Goal: Task Accomplishment & Management: Use online tool/utility

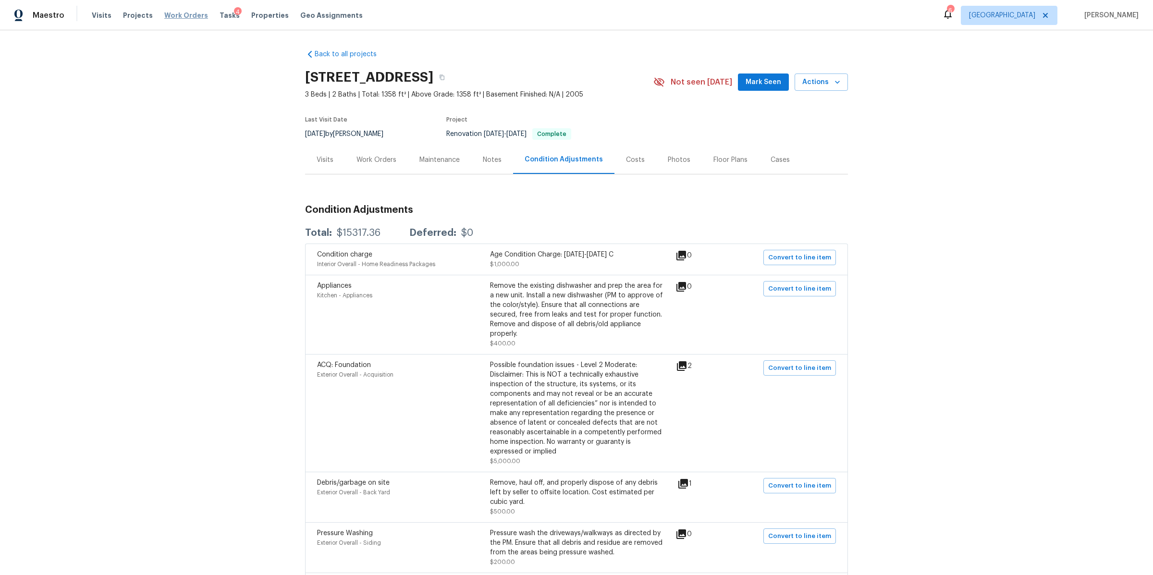
click at [173, 13] on span "Work Orders" at bounding box center [186, 16] width 44 height 10
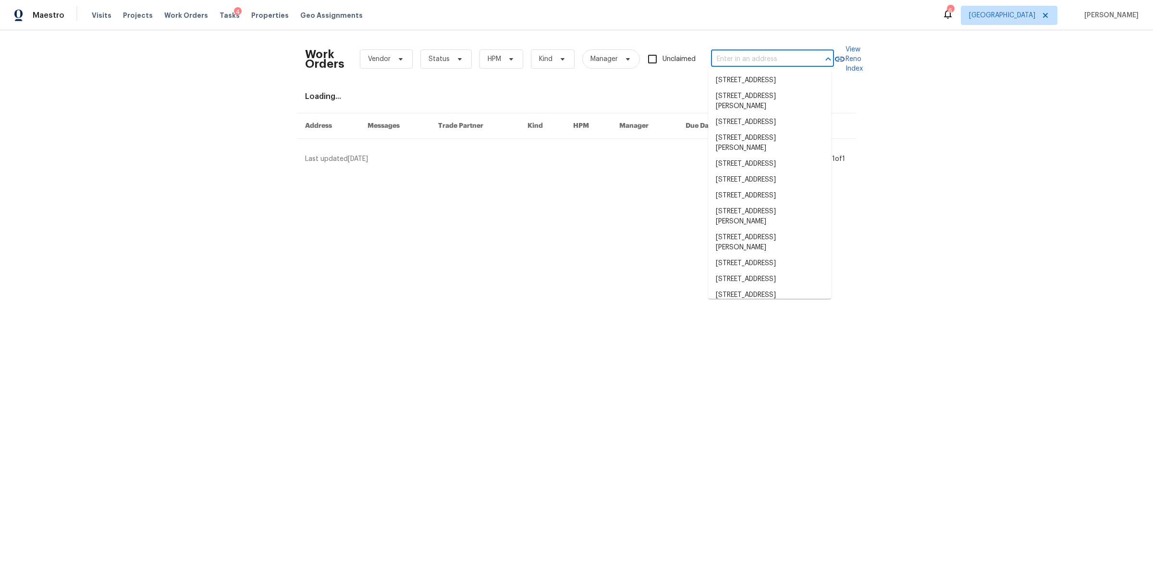
click at [760, 57] on input "text" at bounding box center [759, 59] width 96 height 15
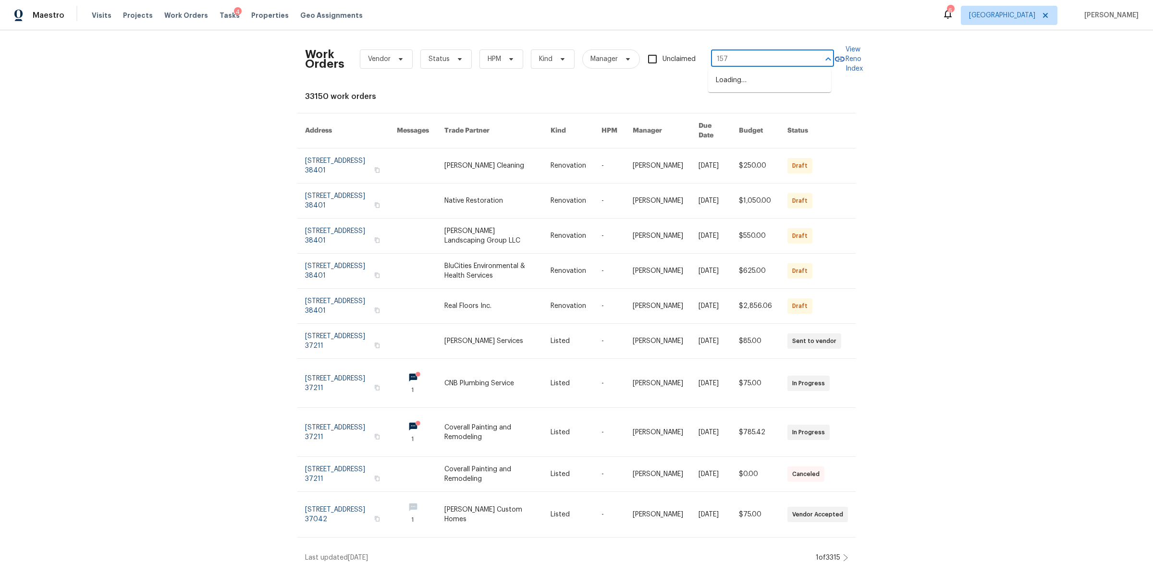
type input "157 g"
click at [738, 110] on li "157 Gabriella Ct, Pleasant View, TN 37146" at bounding box center [769, 101] width 123 height 26
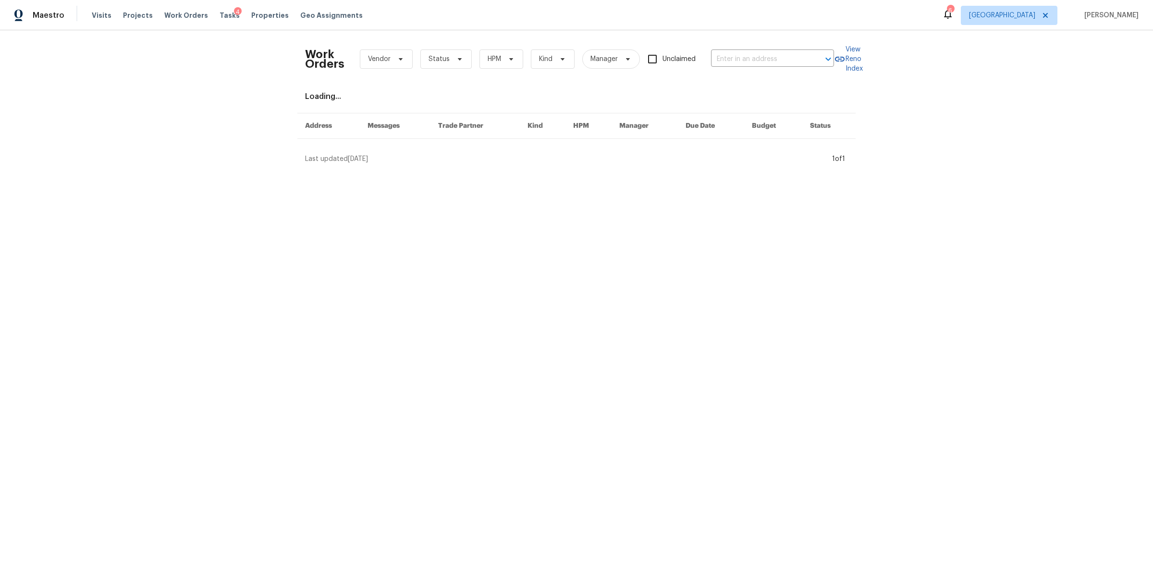
type input "157 Gabriella Ct, Pleasant View, TN 37146"
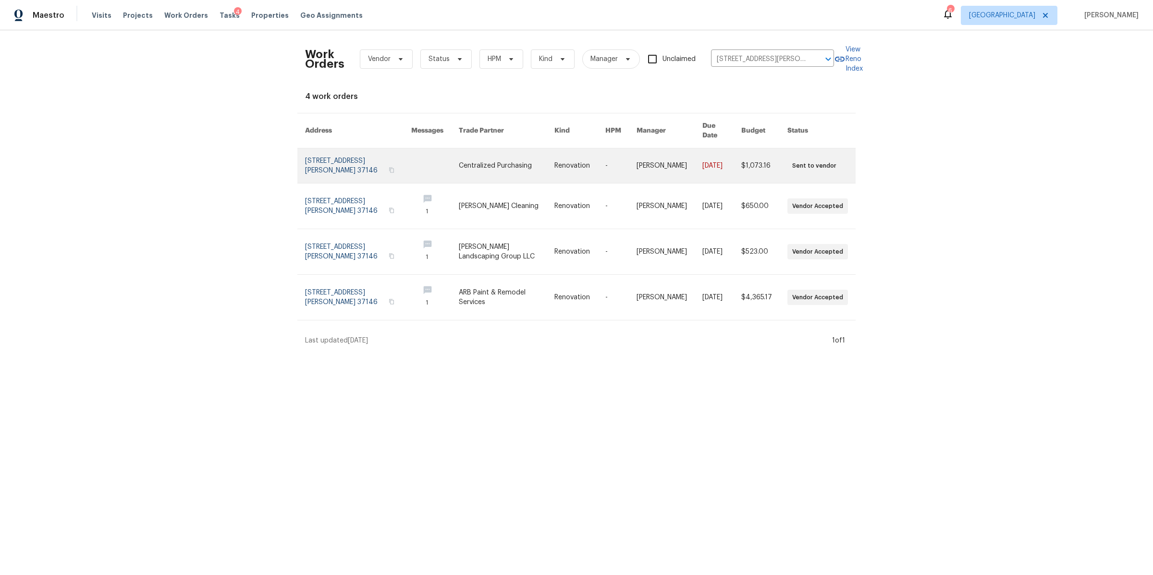
click at [316, 154] on link at bounding box center [358, 166] width 106 height 35
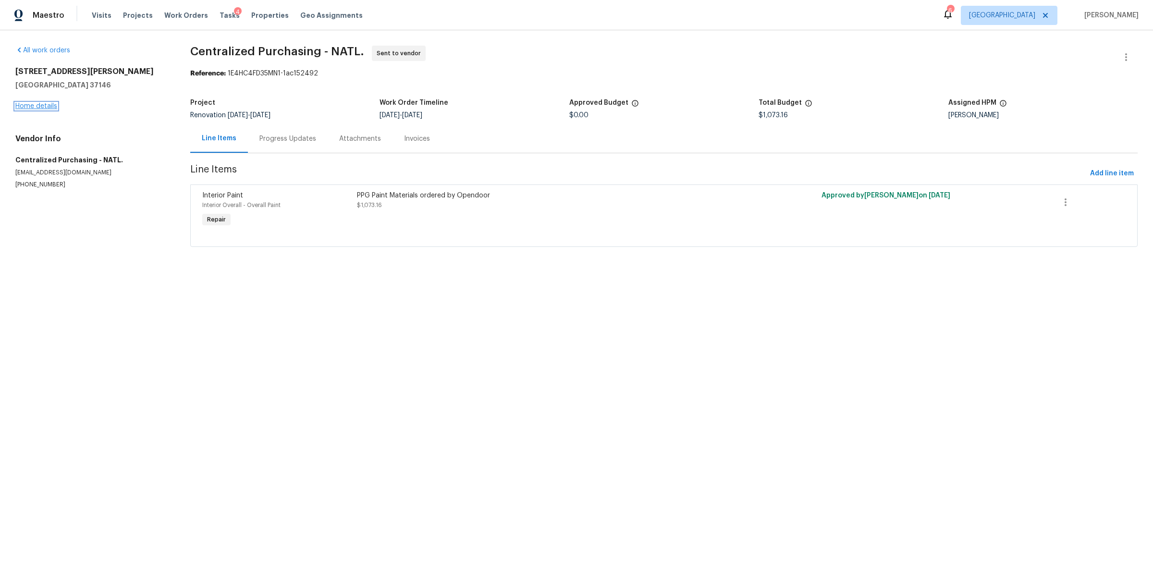
click at [43, 106] on link "Home details" at bounding box center [36, 106] width 42 height 7
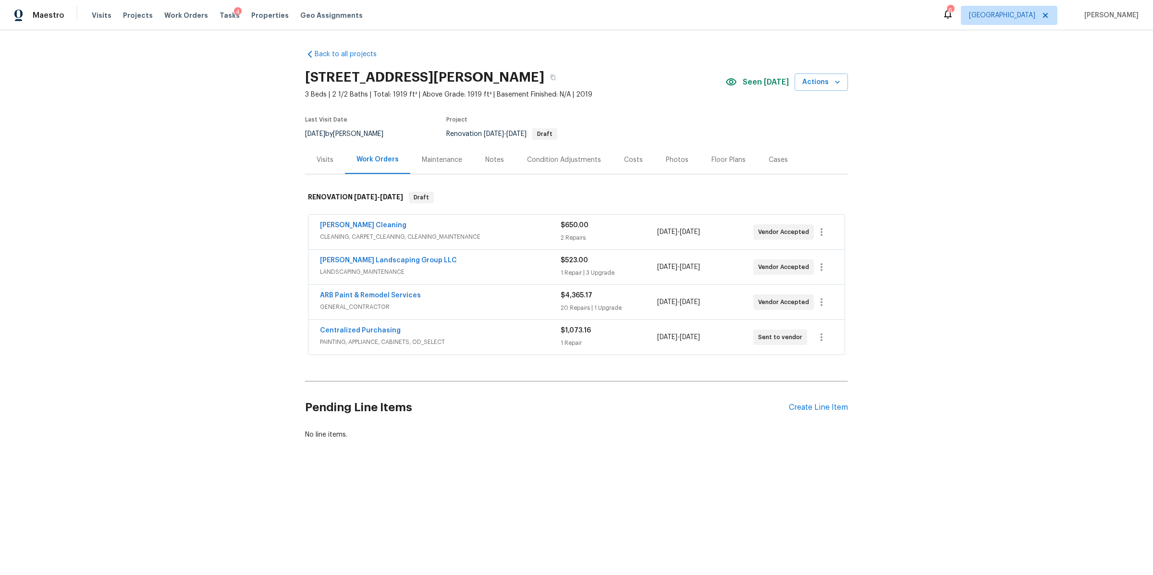
click at [494, 170] on div "Notes" at bounding box center [495, 160] width 42 height 28
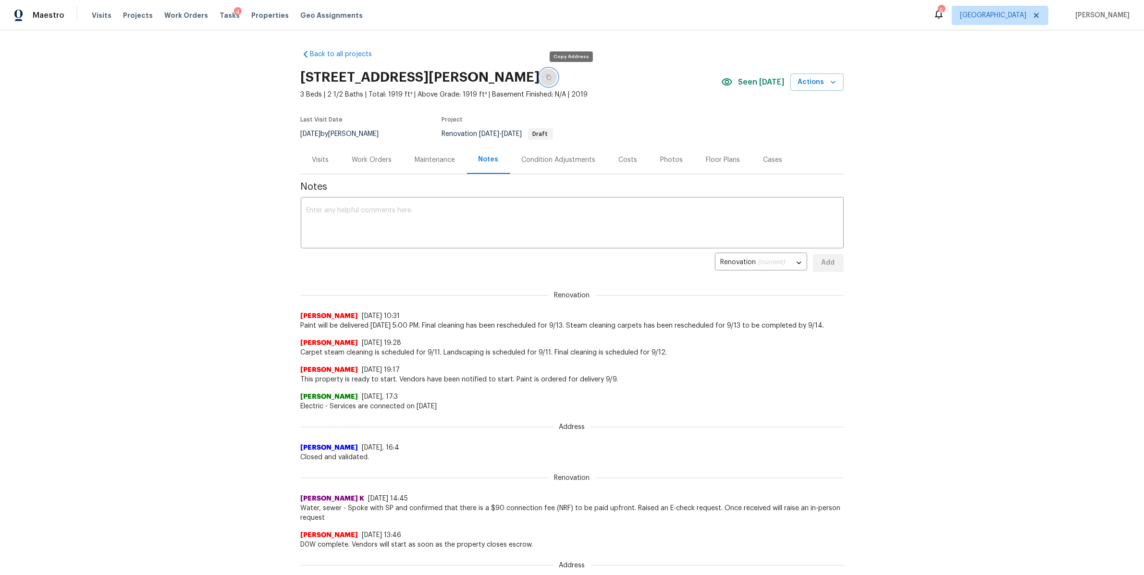
click at [551, 75] on icon "button" at bounding box center [548, 77] width 5 height 5
click at [189, 17] on span "Work Orders" at bounding box center [186, 16] width 44 height 10
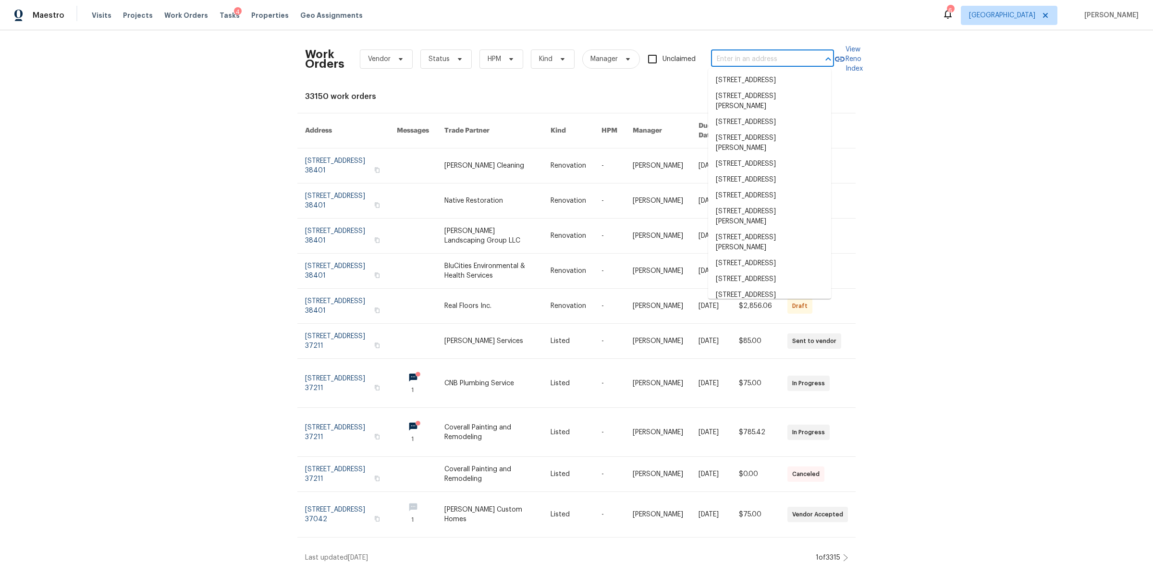
click at [734, 57] on input "text" at bounding box center [759, 59] width 96 height 15
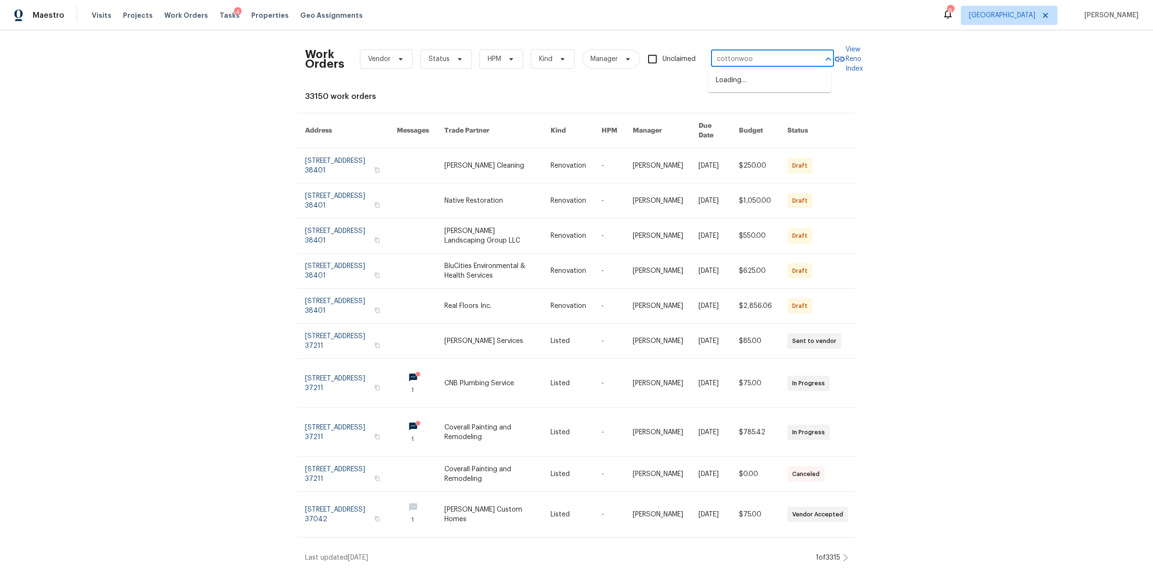
type input "cottonwood"
click at [748, 152] on li "106 Cottonwood Dr, Shelbyville, TN 37160" at bounding box center [769, 144] width 123 height 16
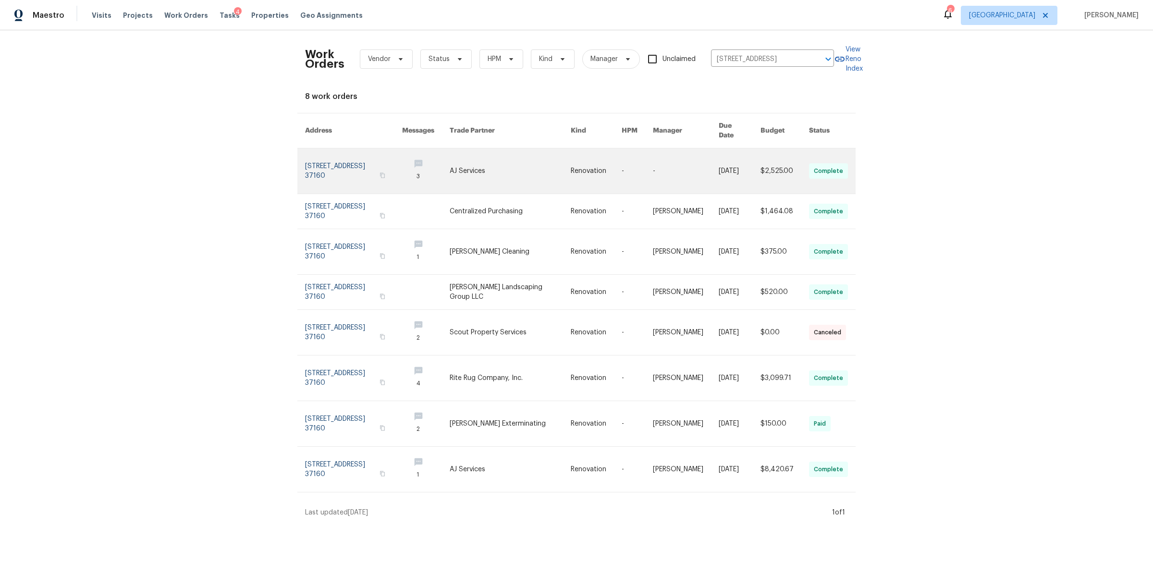
click at [334, 172] on link at bounding box center [353, 171] width 97 height 45
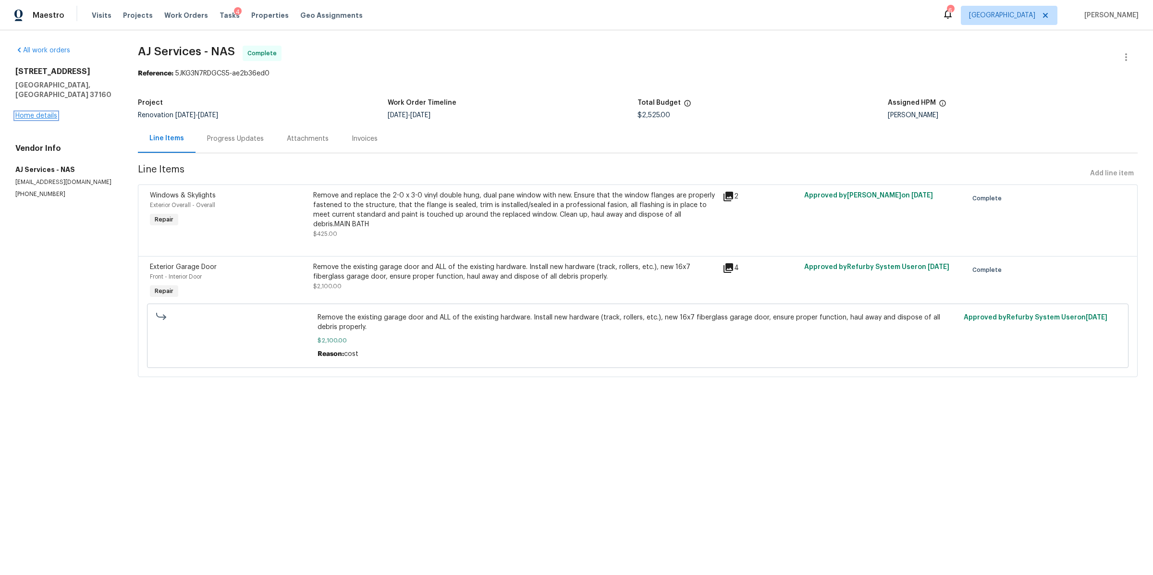
click at [41, 112] on link "Home details" at bounding box center [36, 115] width 42 height 7
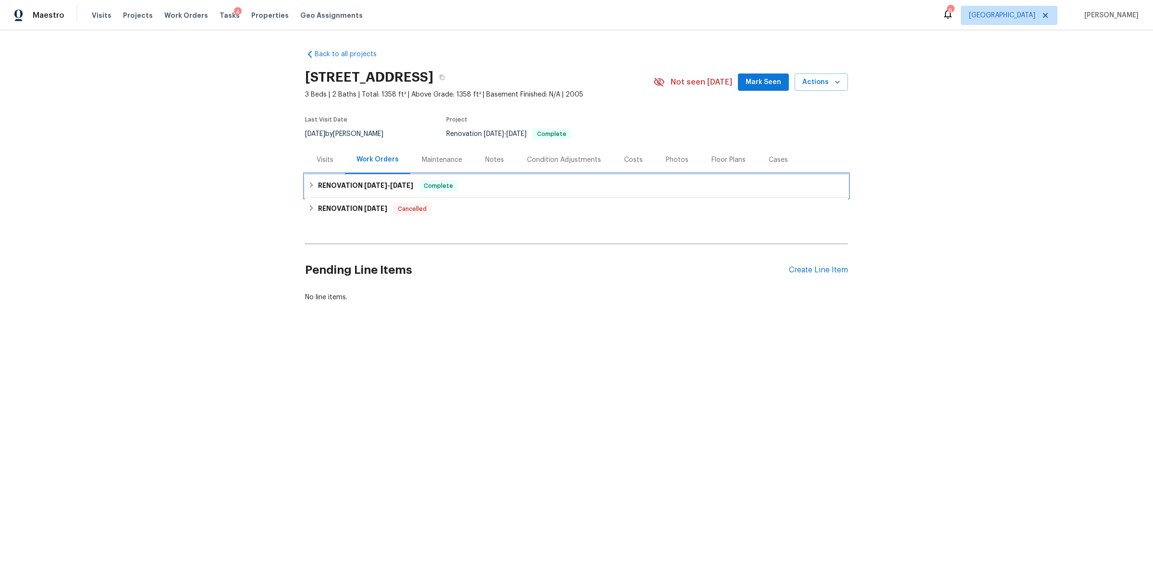
click at [481, 185] on div "RENOVATION 8/19/25 - 9/2/25 Complete" at bounding box center [576, 186] width 537 height 12
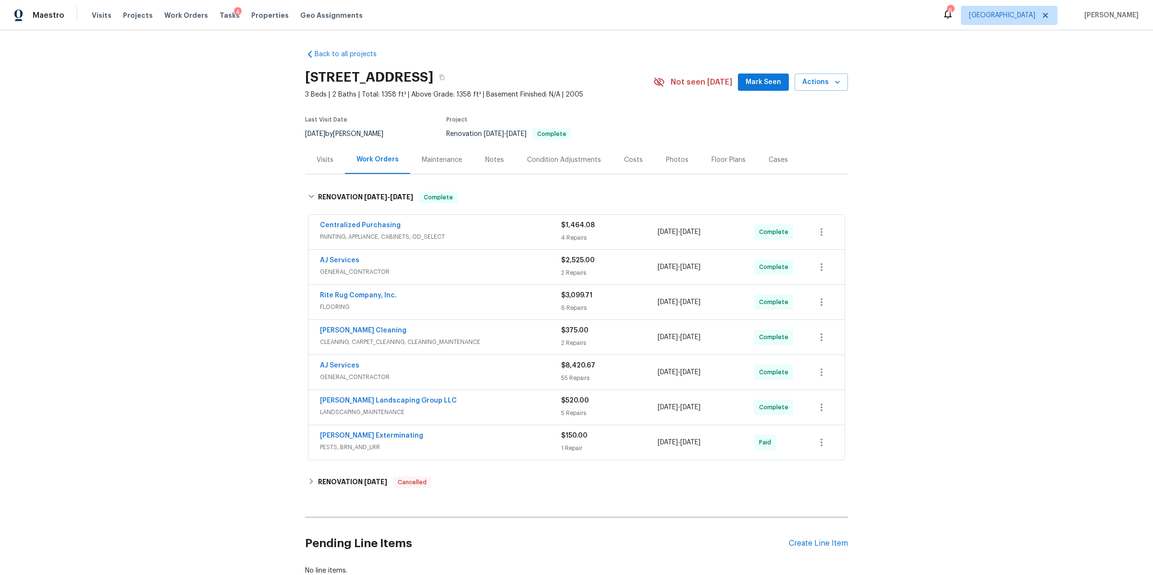
click at [501, 368] on div "AJ Services" at bounding box center [440, 367] width 241 height 12
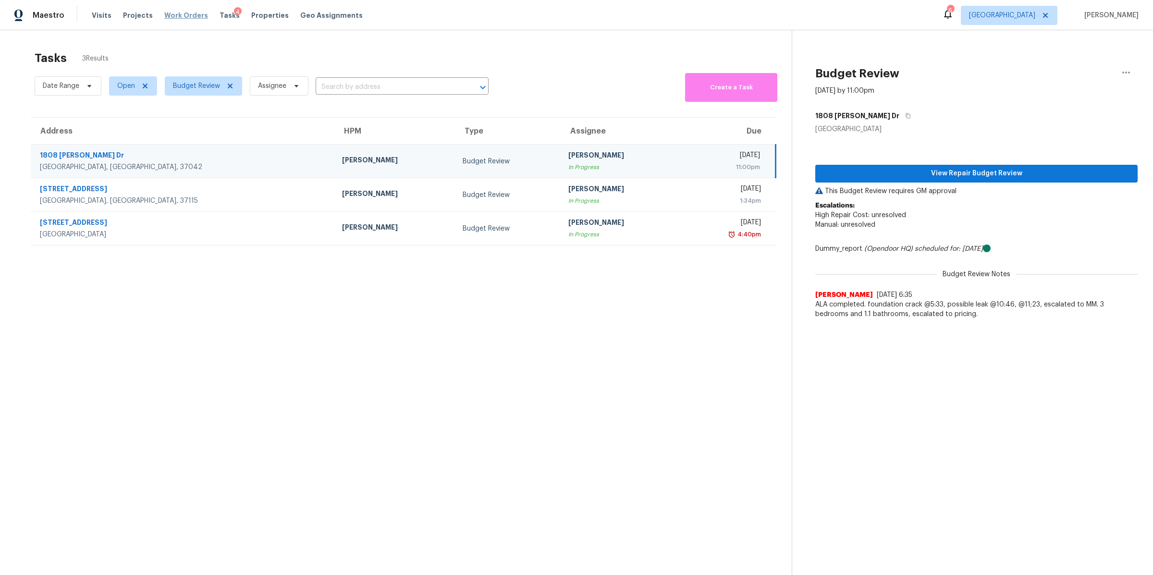
click at [181, 11] on span "Work Orders" at bounding box center [186, 16] width 44 height 10
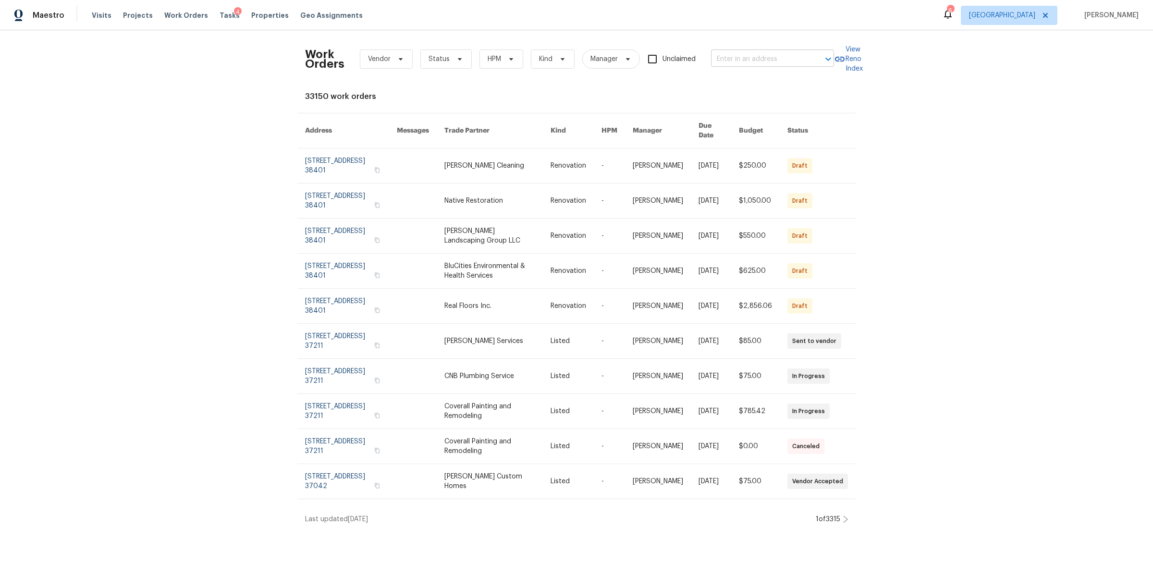
click at [737, 61] on input "text" at bounding box center [759, 59] width 96 height 15
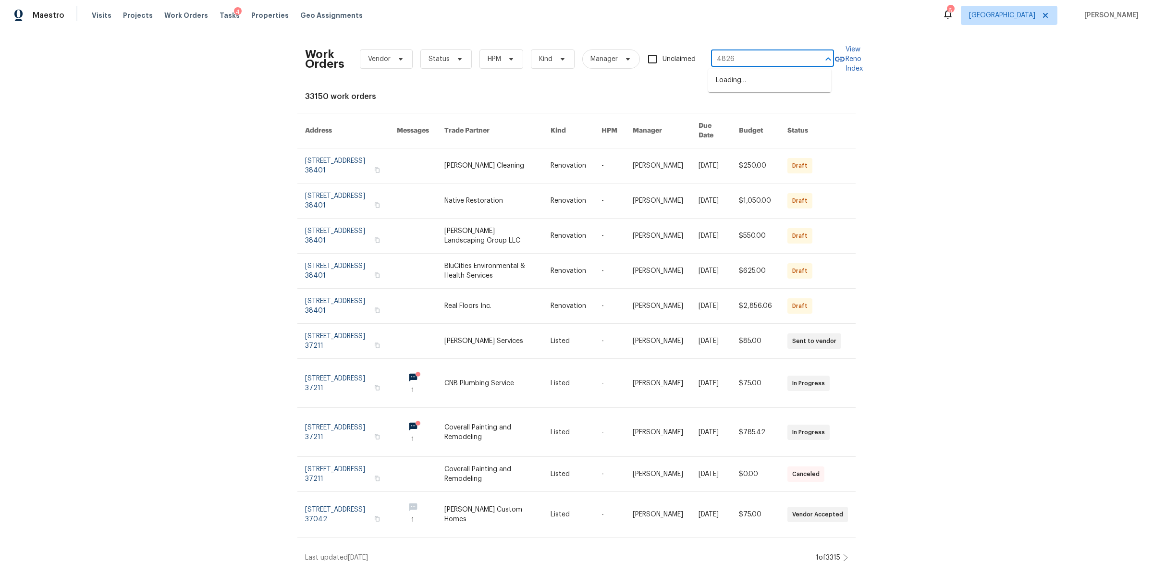
type input "4826 t"
click at [740, 85] on li "[STREET_ADDRESS][PERSON_NAME]" at bounding box center [769, 86] width 123 height 26
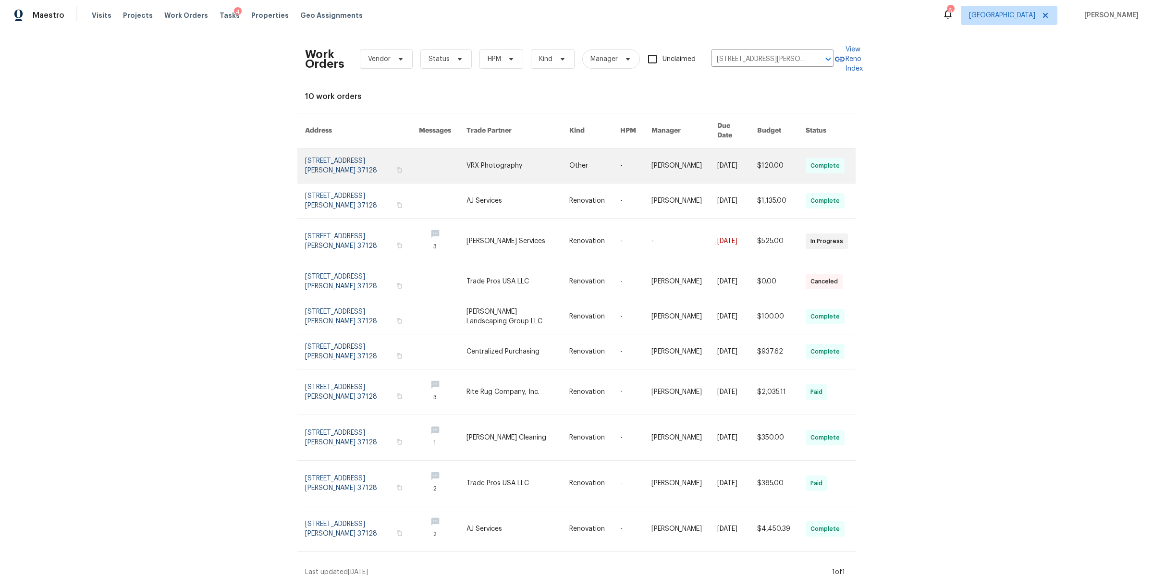
click at [336, 158] on link at bounding box center [362, 166] width 114 height 35
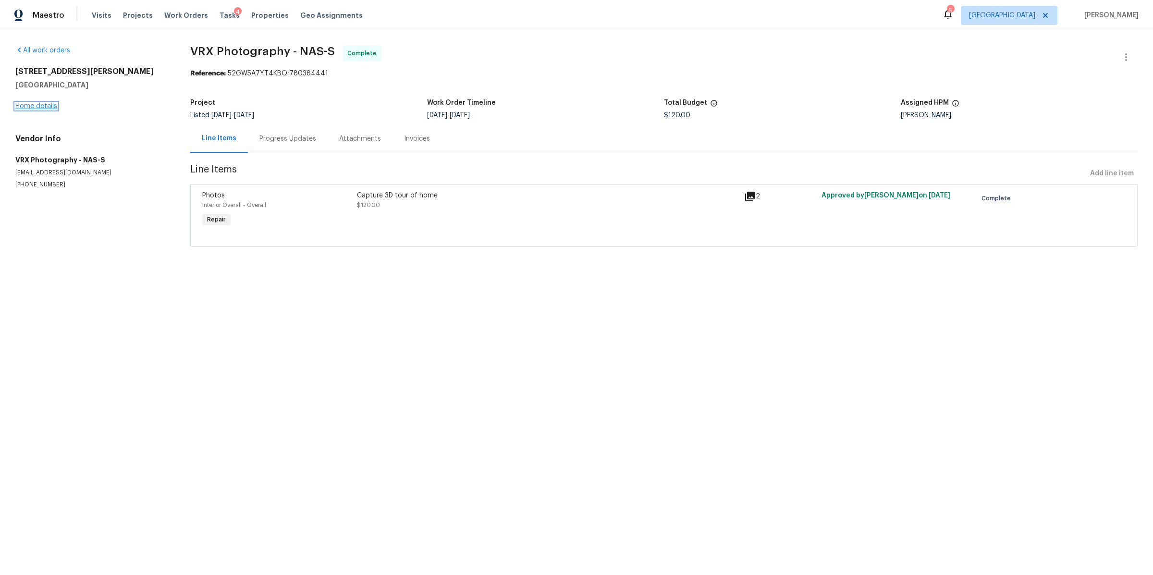
click at [37, 107] on link "Home details" at bounding box center [36, 106] width 42 height 7
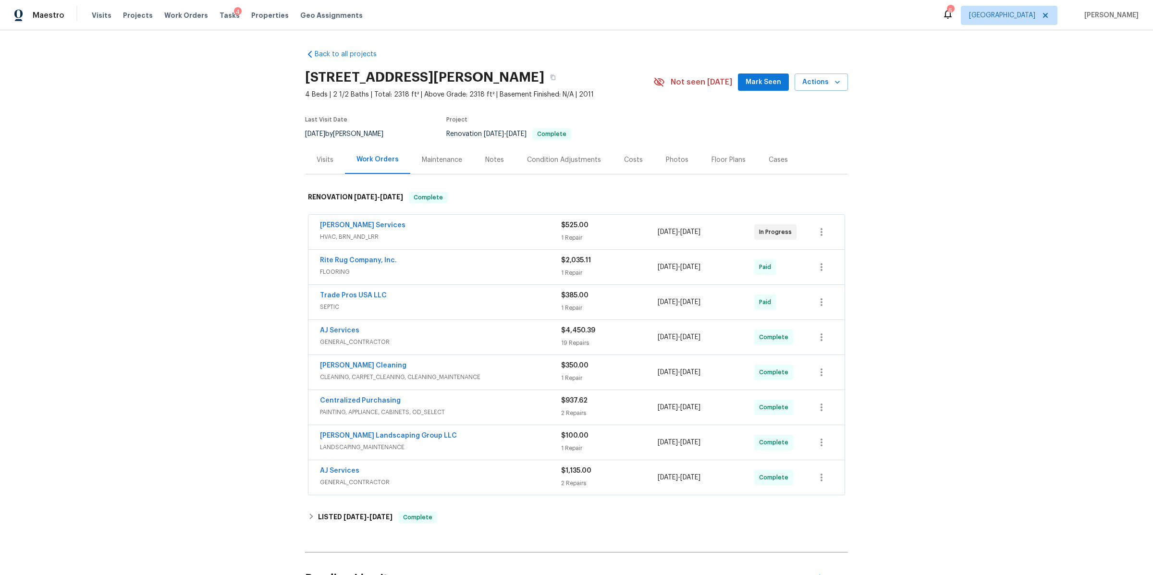
click at [349, 221] on span "[PERSON_NAME] Services" at bounding box center [363, 226] width 86 height 10
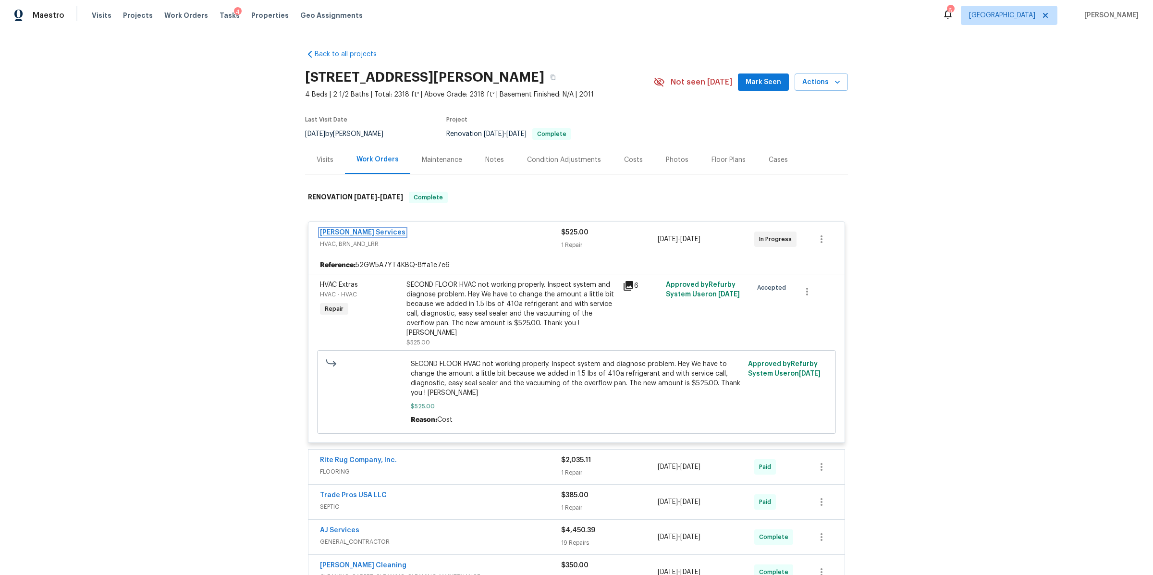
click at [358, 231] on link "[PERSON_NAME] Services" at bounding box center [363, 232] width 86 height 7
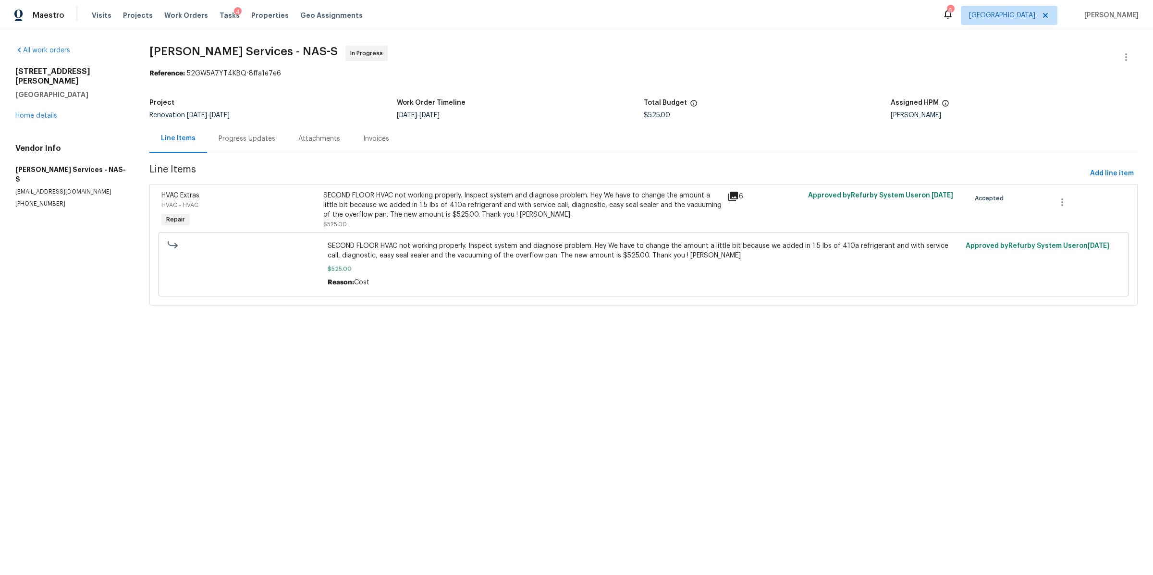
click at [259, 136] on div "Progress Updates" at bounding box center [247, 139] width 57 height 10
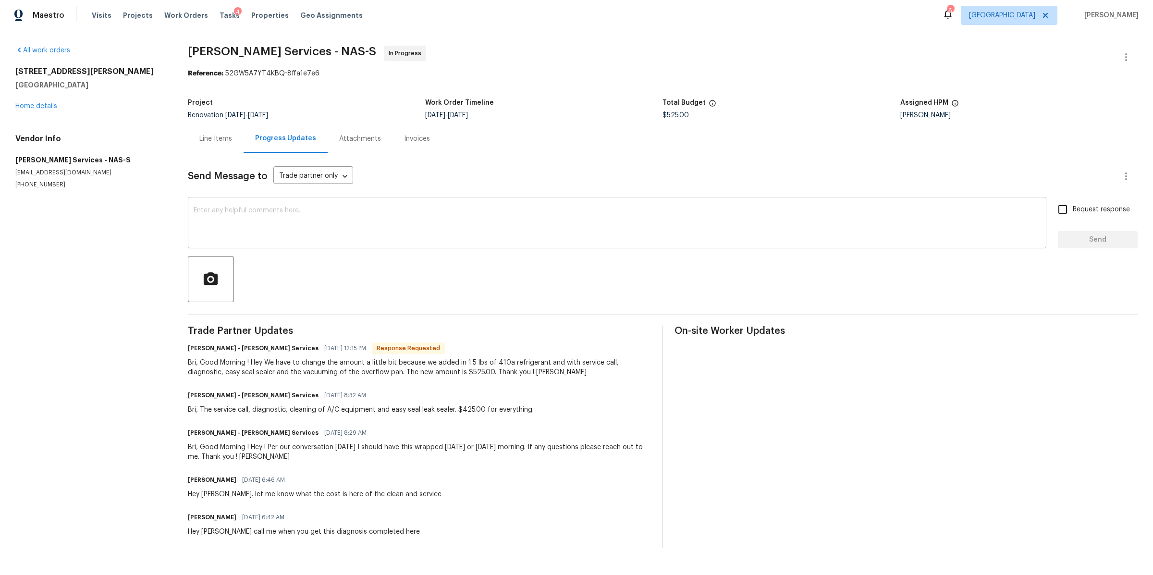
click at [292, 216] on textarea at bounding box center [617, 224] width 847 height 34
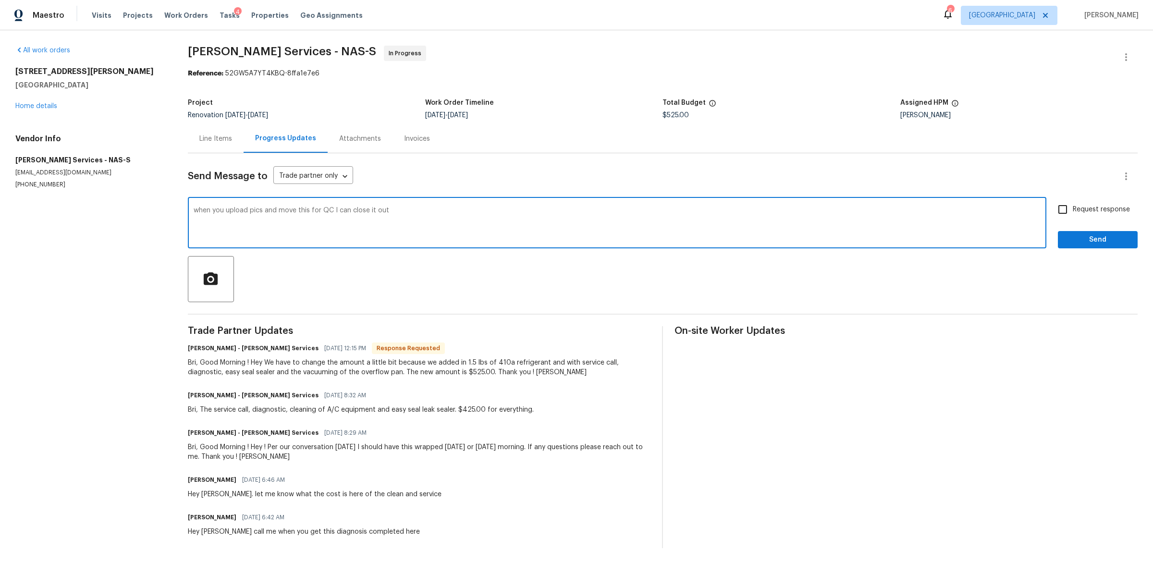
type textarea "when you upload pics and move this for QC I can close it out"
click at [1058, 210] on input "Request response" at bounding box center [1063, 209] width 20 height 20
checkbox input "true"
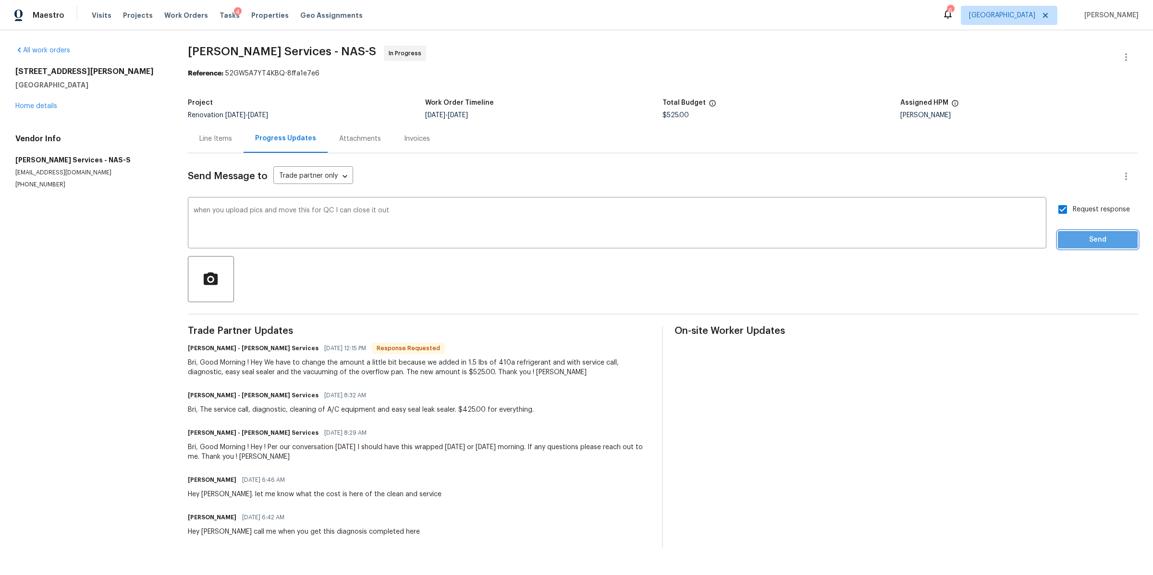
click at [1066, 241] on span "Send" at bounding box center [1098, 240] width 64 height 12
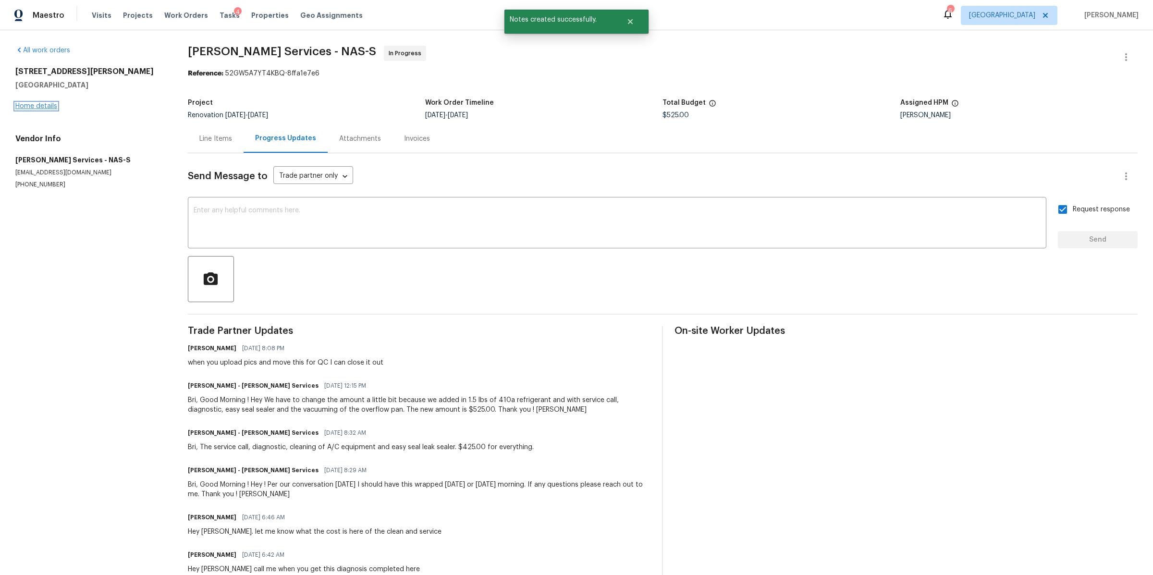
click at [43, 104] on link "Home details" at bounding box center [36, 106] width 42 height 7
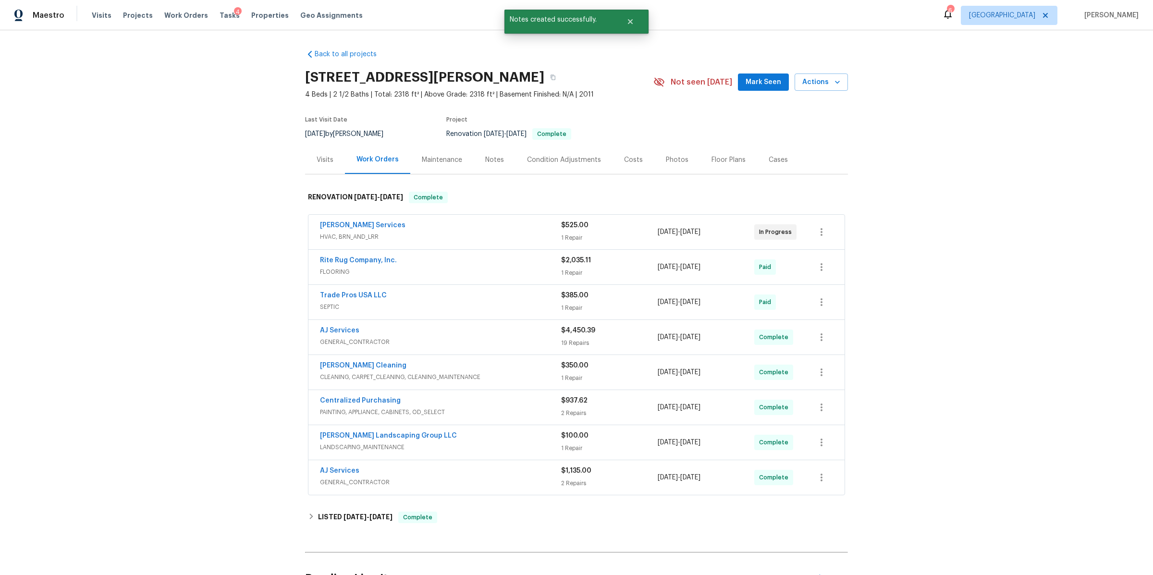
click at [636, 157] on div "Costs" at bounding box center [634, 160] width 42 height 28
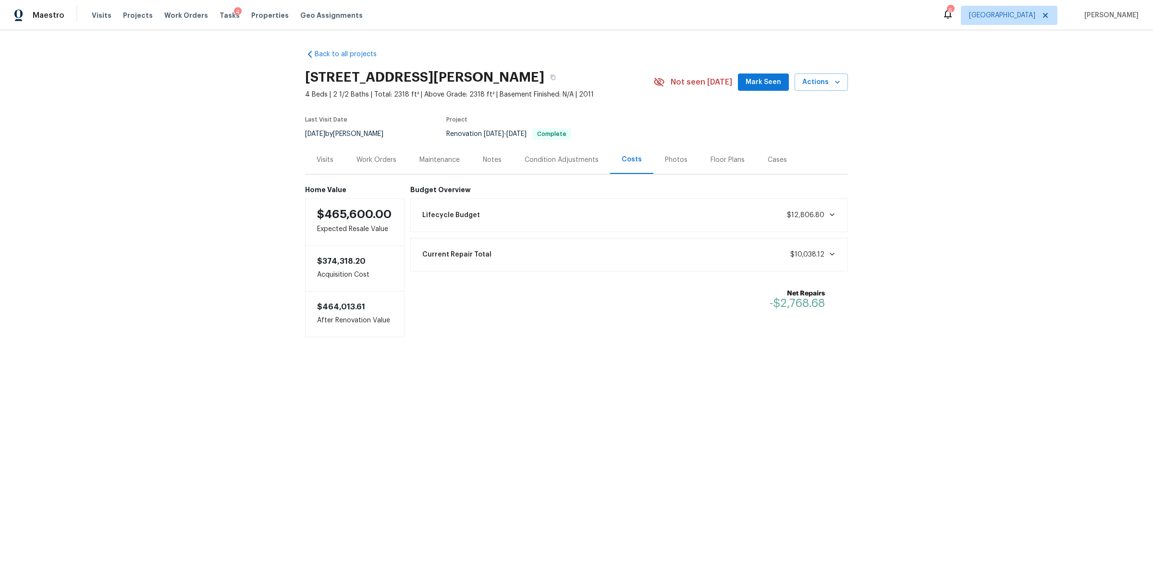
click at [493, 161] on div "Notes" at bounding box center [492, 160] width 19 height 10
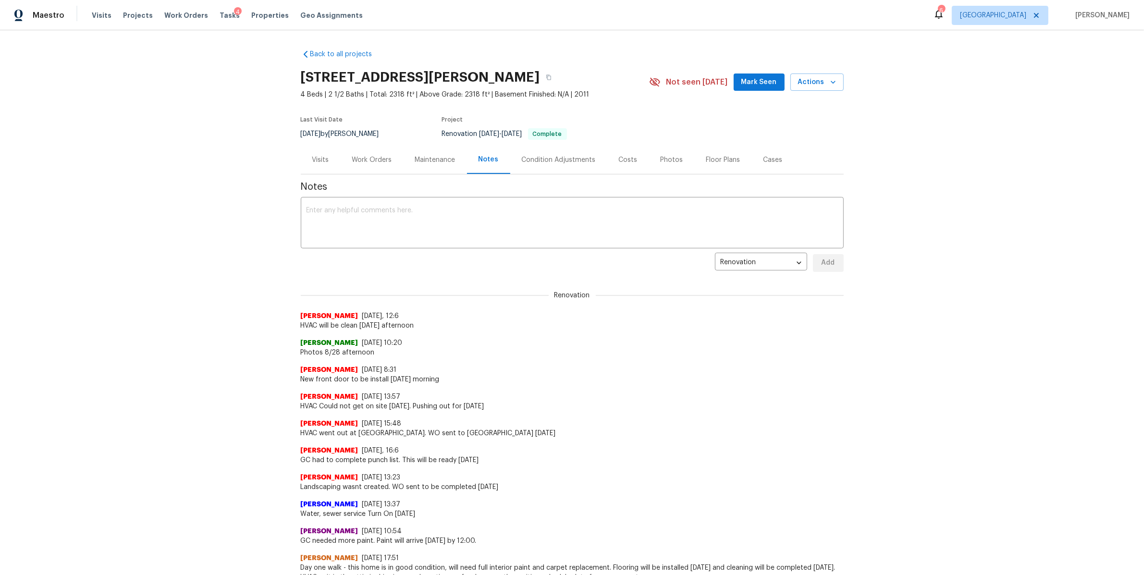
click at [379, 156] on div "Work Orders" at bounding box center [372, 160] width 40 height 10
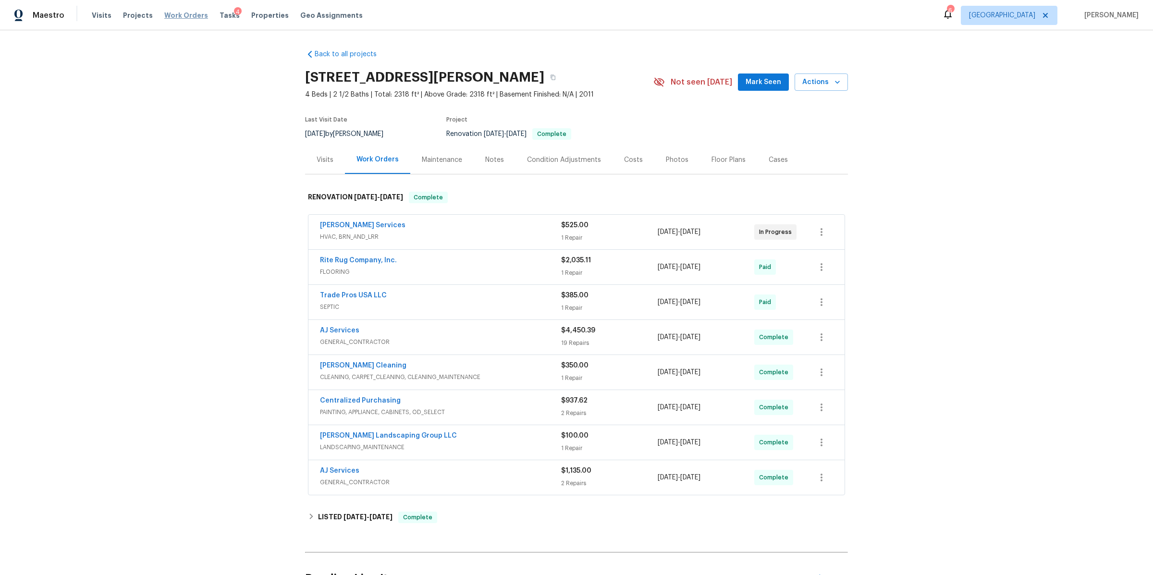
click at [173, 13] on span "Work Orders" at bounding box center [186, 16] width 44 height 10
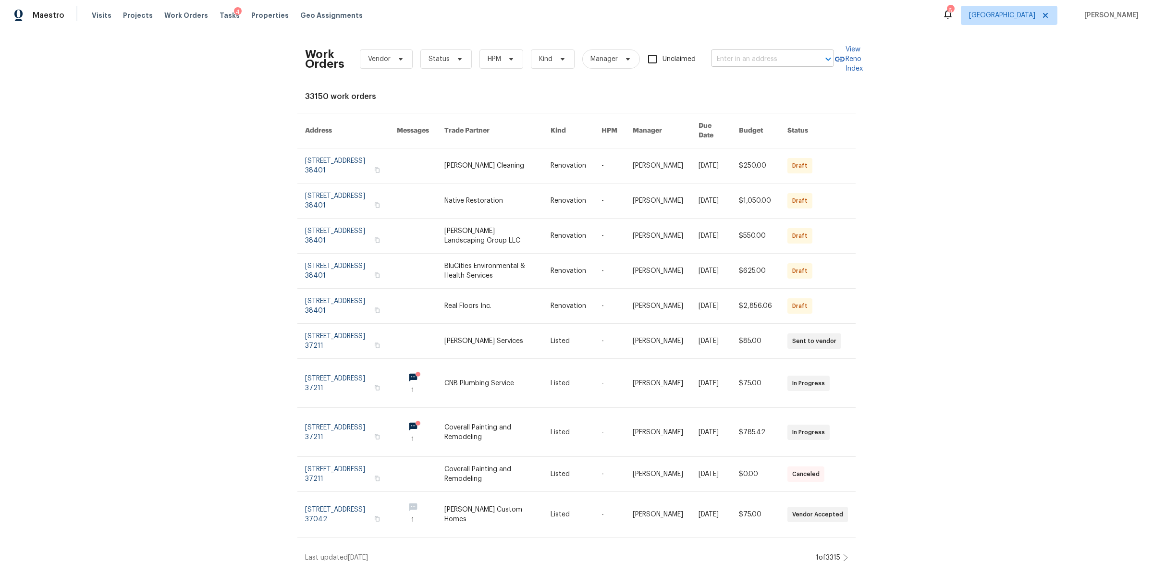
click at [754, 62] on input "text" at bounding box center [759, 59] width 96 height 15
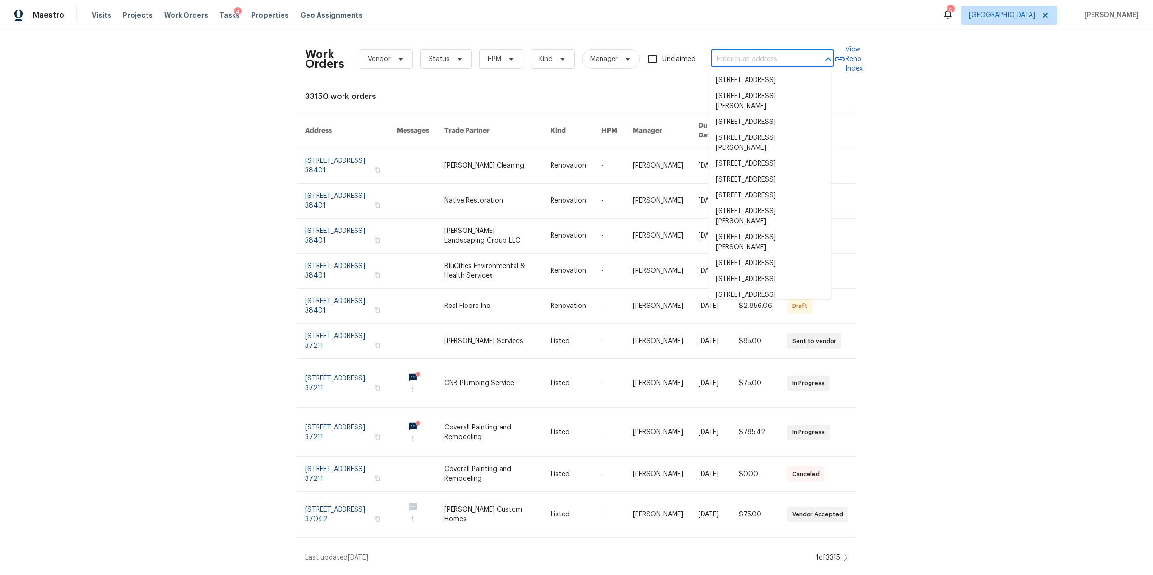
paste input "[STREET_ADDRESS]"
type input "[STREET_ADDRESS]"
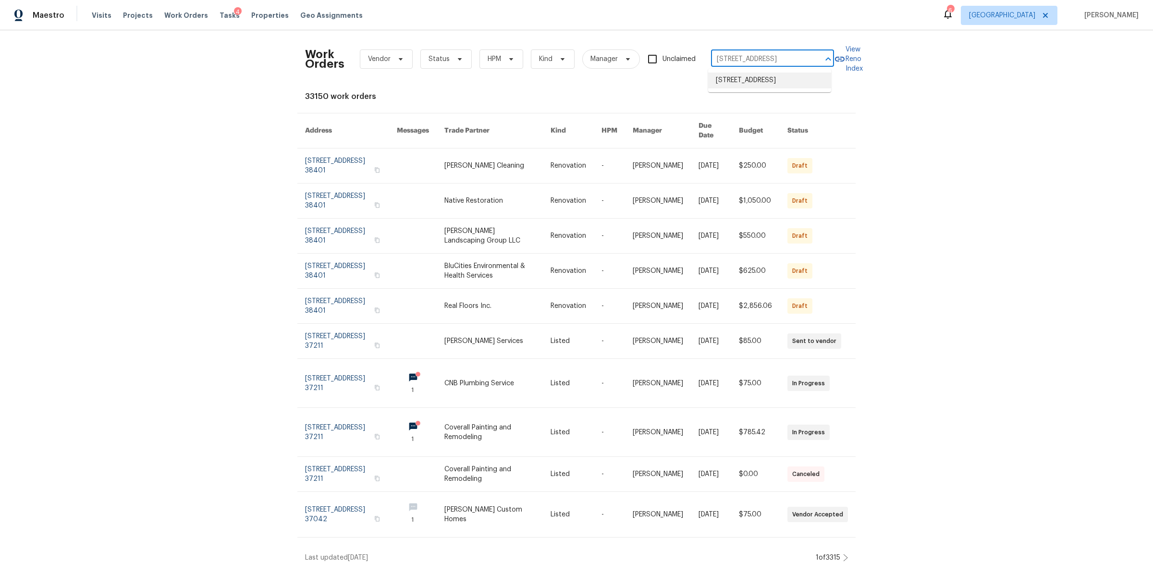
click at [748, 77] on li "[STREET_ADDRESS]" at bounding box center [769, 81] width 123 height 16
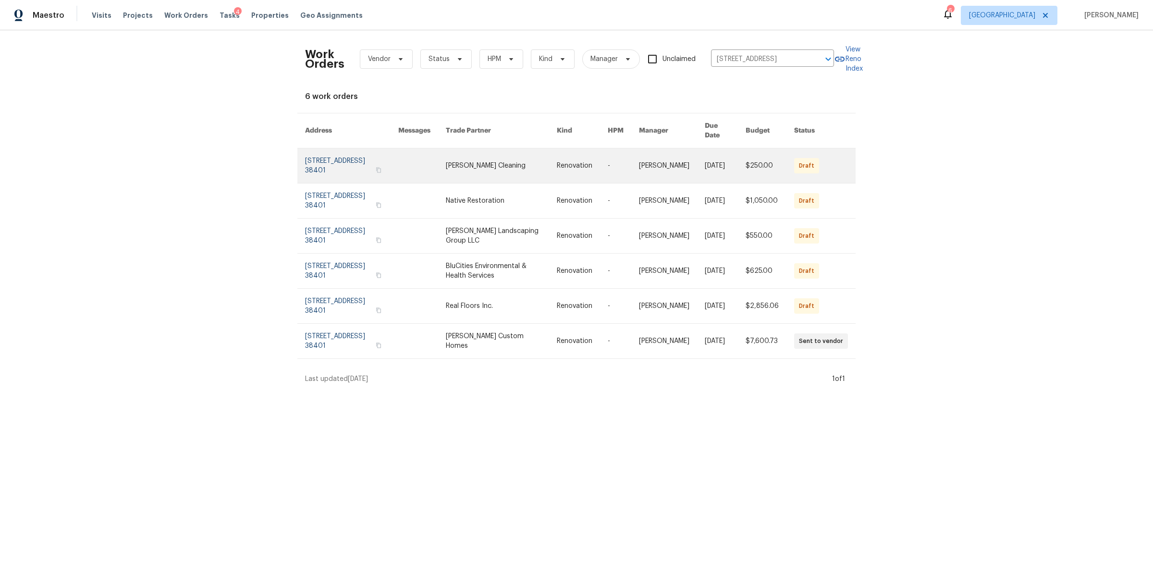
click at [325, 153] on link at bounding box center [351, 166] width 93 height 35
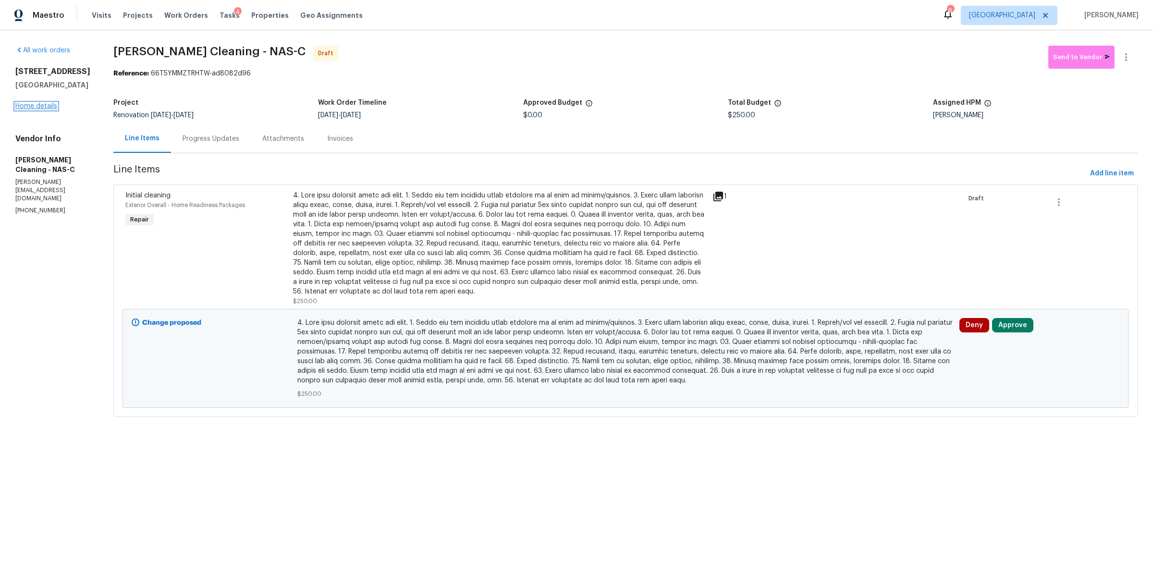
click at [32, 107] on link "Home details" at bounding box center [36, 106] width 42 height 7
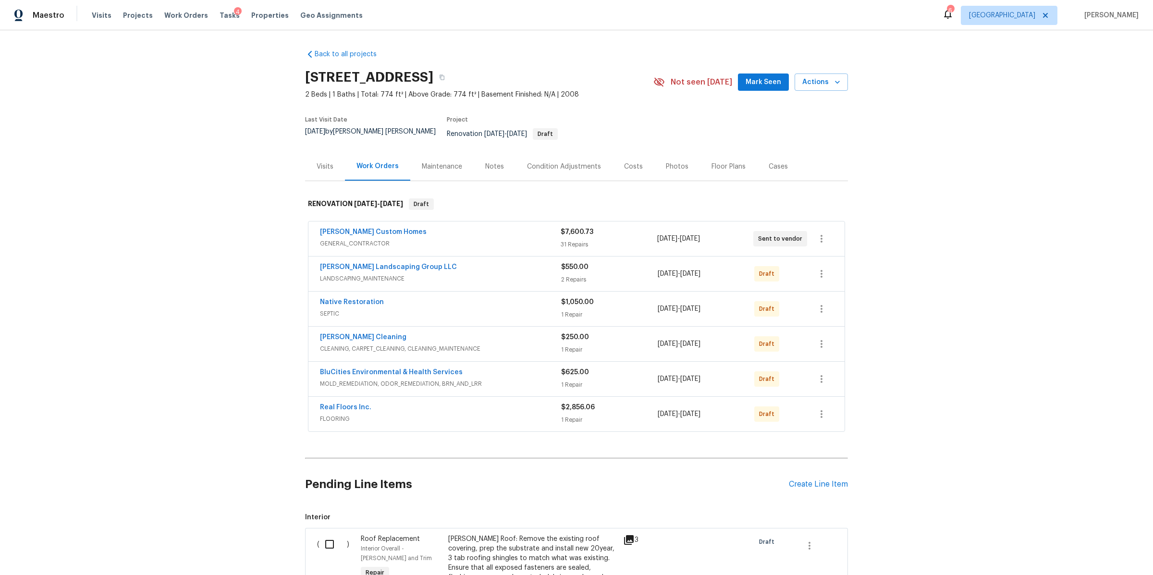
click at [490, 162] on div "Notes" at bounding box center [494, 167] width 19 height 10
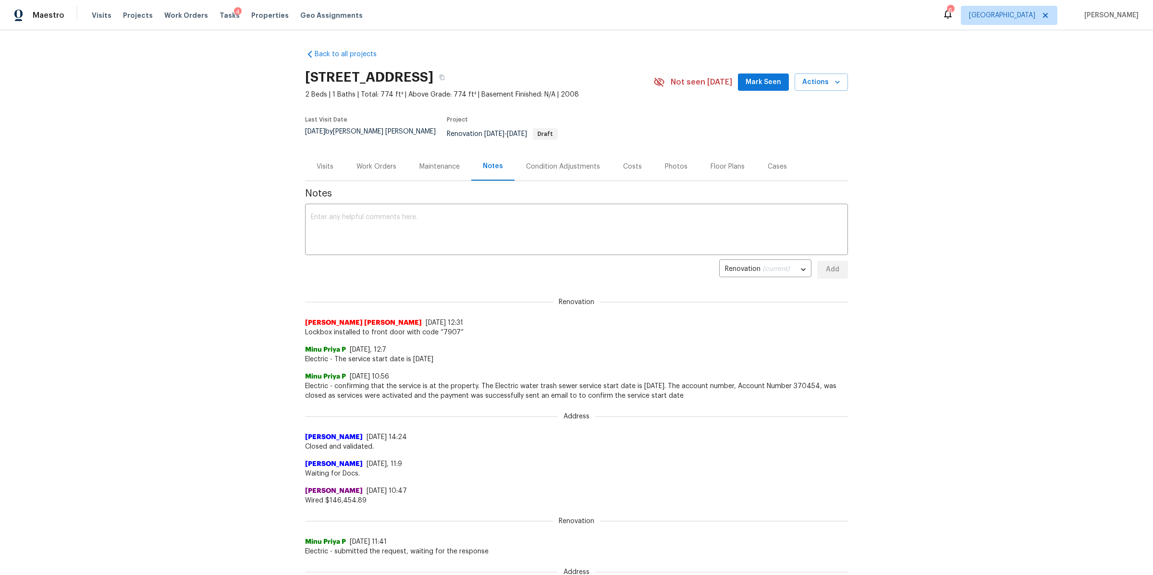
click at [317, 162] on div "Visits" at bounding box center [325, 167] width 17 height 10
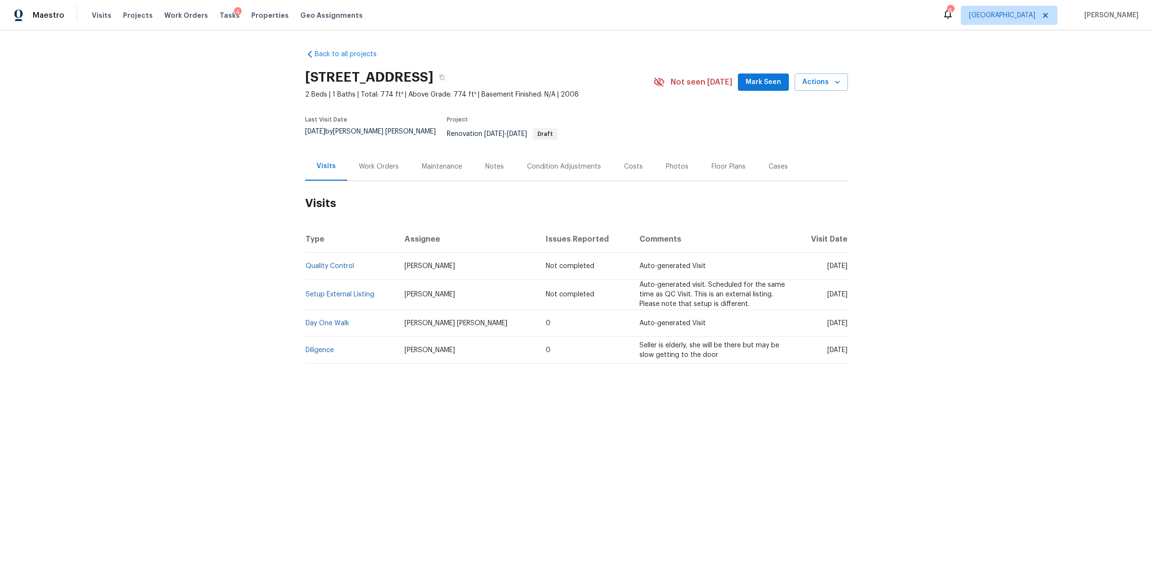
click at [635, 169] on div "Costs" at bounding box center [634, 166] width 42 height 28
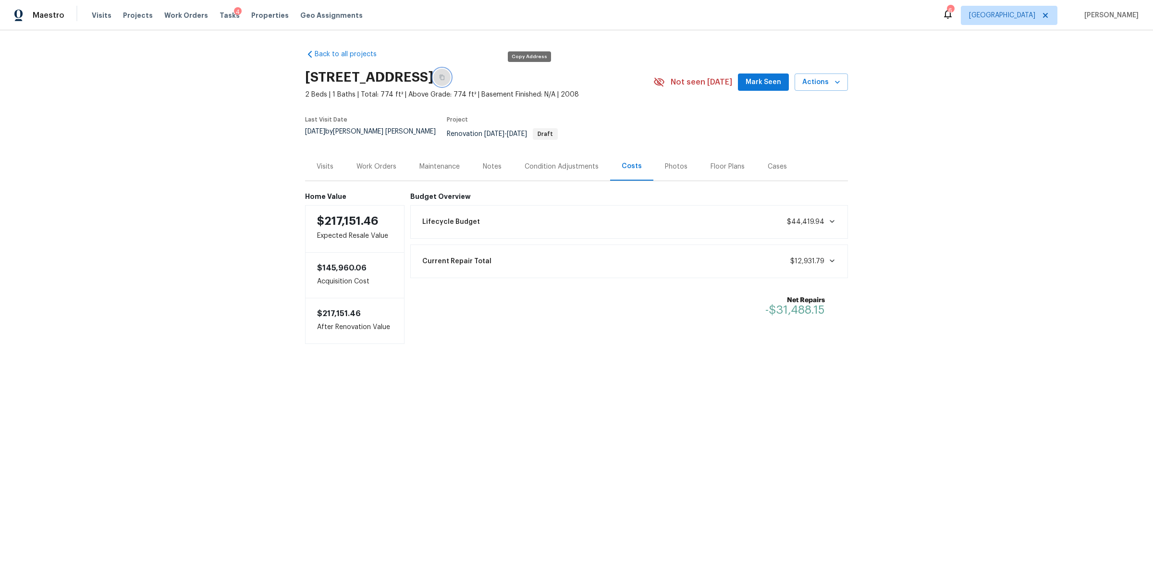
click at [445, 76] on icon "button" at bounding box center [442, 77] width 6 height 6
click at [445, 79] on icon "button" at bounding box center [442, 77] width 5 height 5
